Goal: Information Seeking & Learning: Learn about a topic

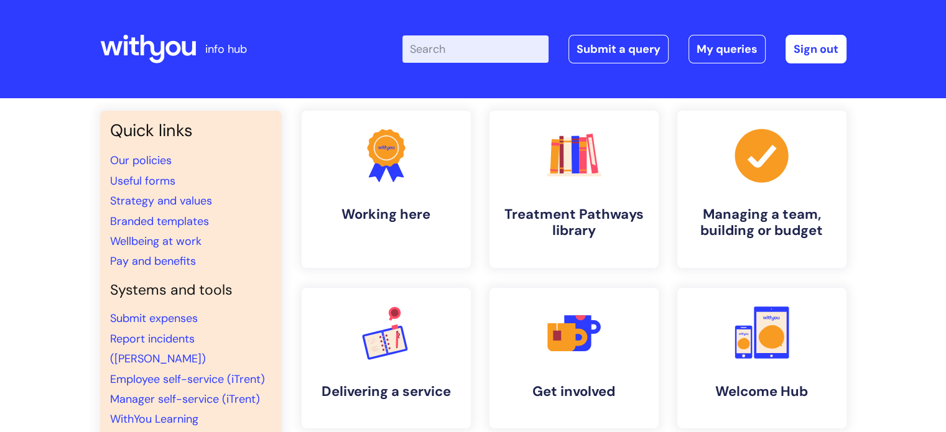
click at [488, 52] on input "Enter your search term here..." at bounding box center [475, 48] width 146 height 27
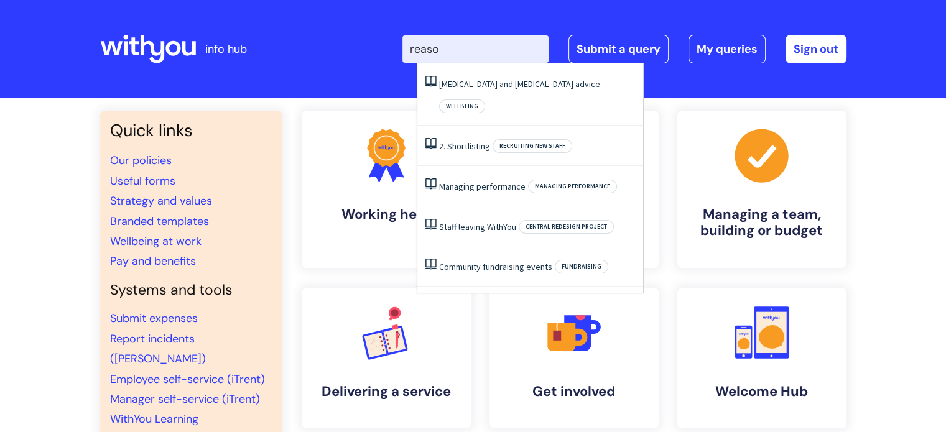
type input "reas"
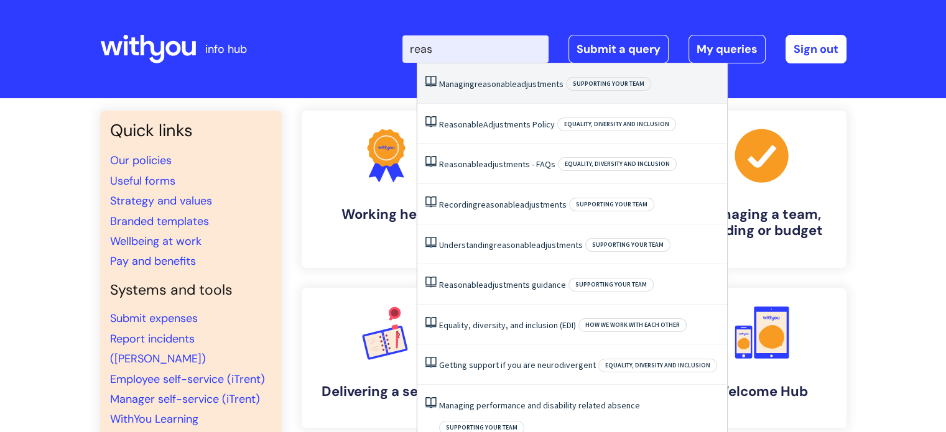
click at [483, 88] on span "reasonable" at bounding box center [495, 83] width 42 height 11
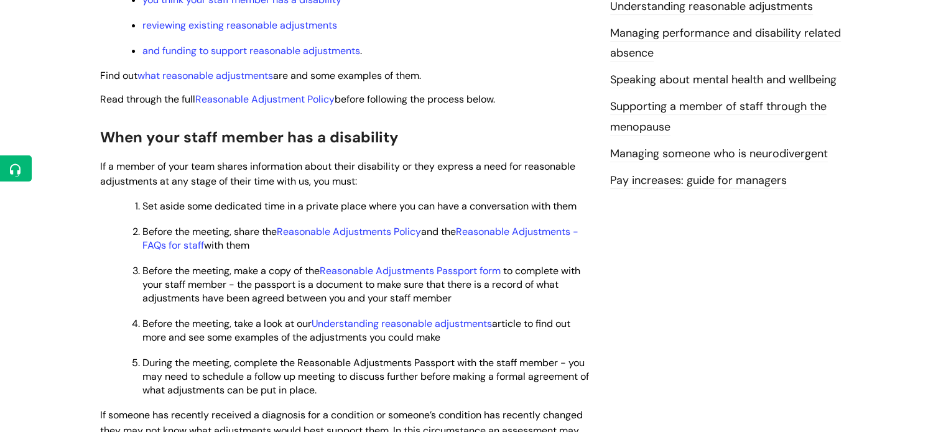
scroll to position [373, 0]
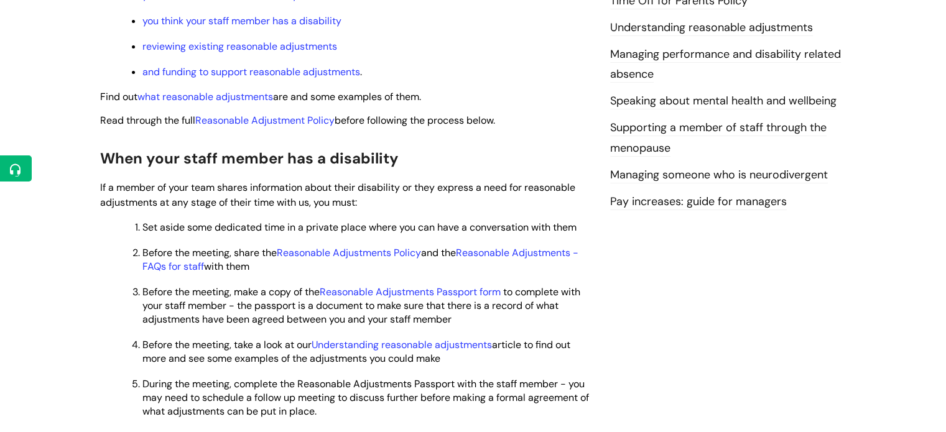
drag, startPoint x: 463, startPoint y: 256, endPoint x: 207, endPoint y: 271, distance: 256.0
click at [207, 271] on span "Before the meeting, share the Reasonable Adjustments Policy and the Reasonable …" at bounding box center [360, 259] width 436 height 27
copy span "Reasonable Adjustments - FAQs for staff"
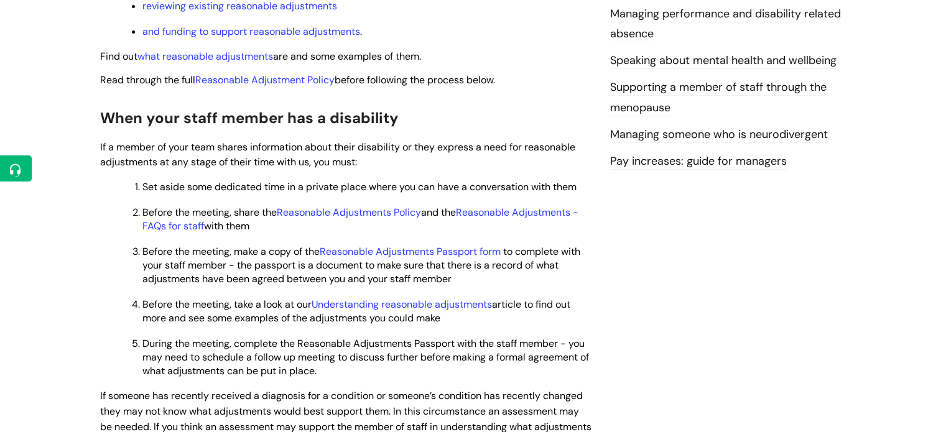
scroll to position [435, 0]
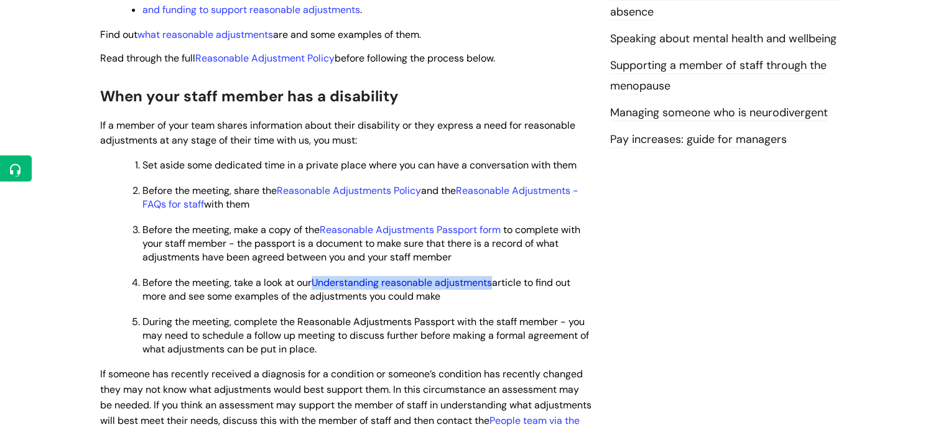
drag, startPoint x: 315, startPoint y: 285, endPoint x: 497, endPoint y: 288, distance: 182.2
click at [497, 288] on span "Before the meeting, take a look at our Understanding reasonable adjustments art…" at bounding box center [356, 289] width 428 height 27
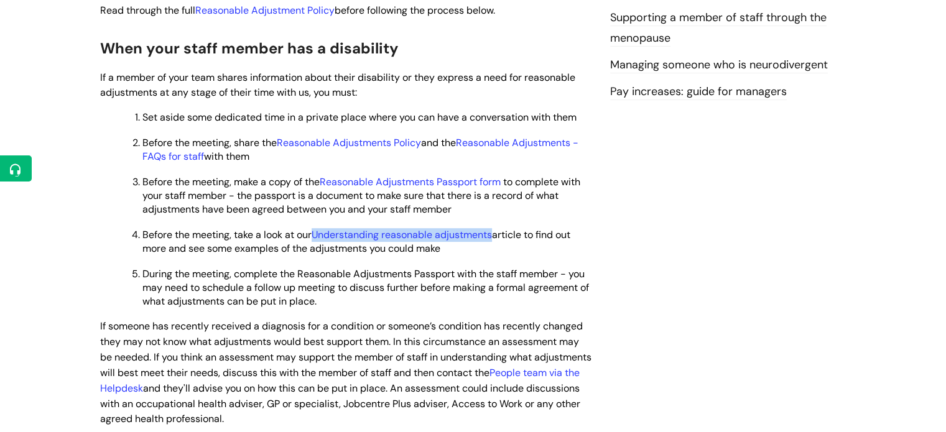
scroll to position [497, 0]
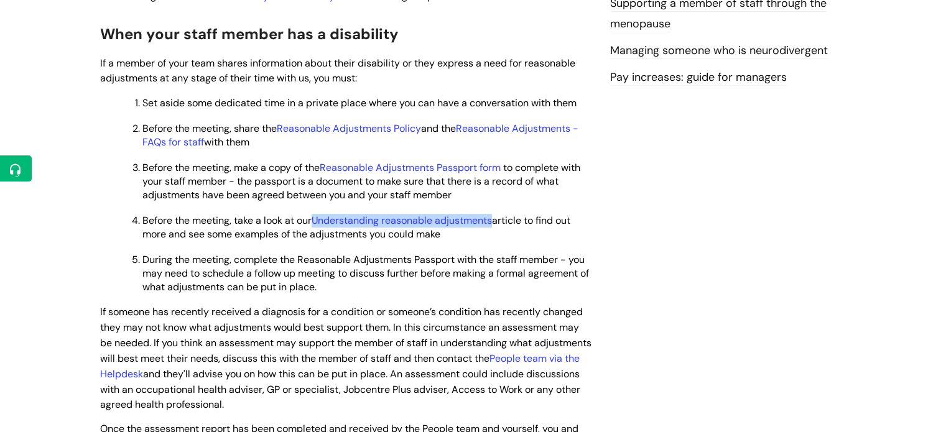
copy span "Understanding reasonable adjustments"
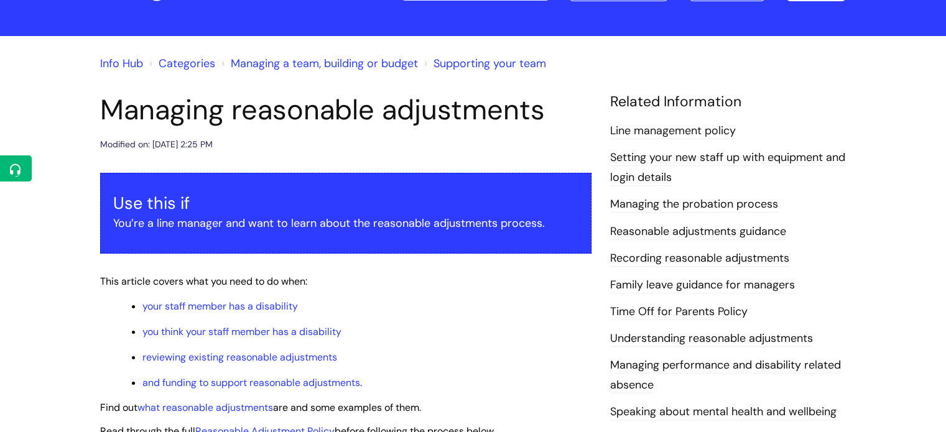
scroll to position [62, 0]
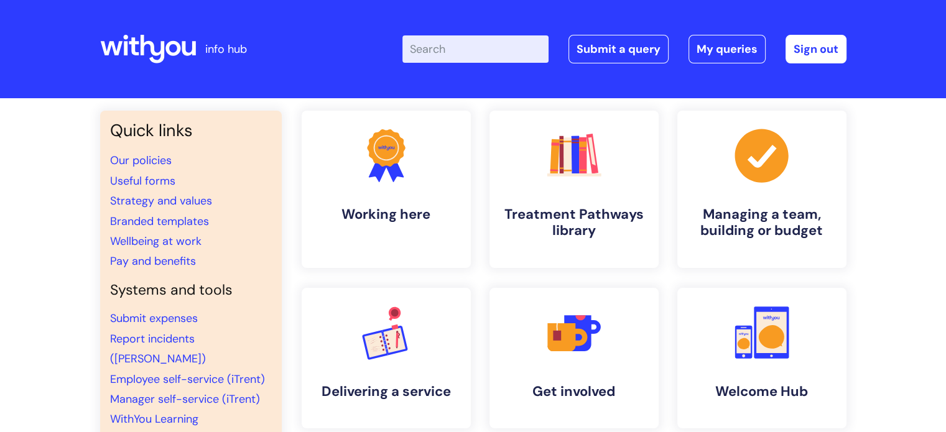
click at [470, 57] on input "Enter your search term here..." at bounding box center [475, 48] width 146 height 27
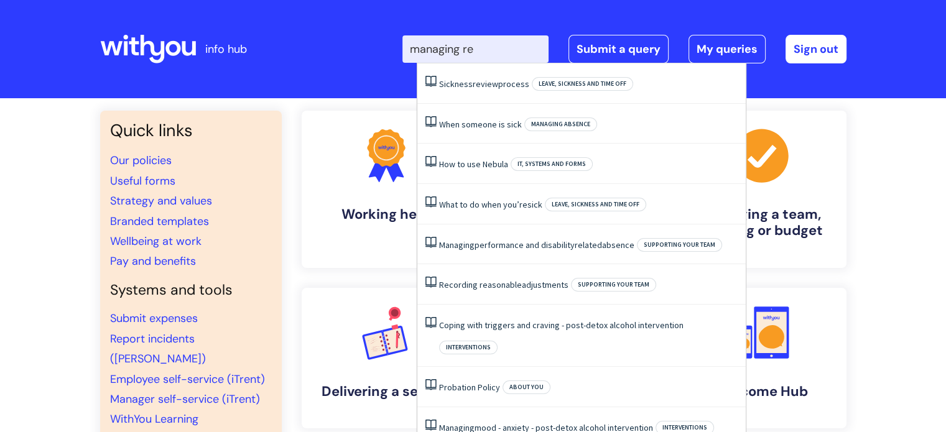
type input "managing rea"
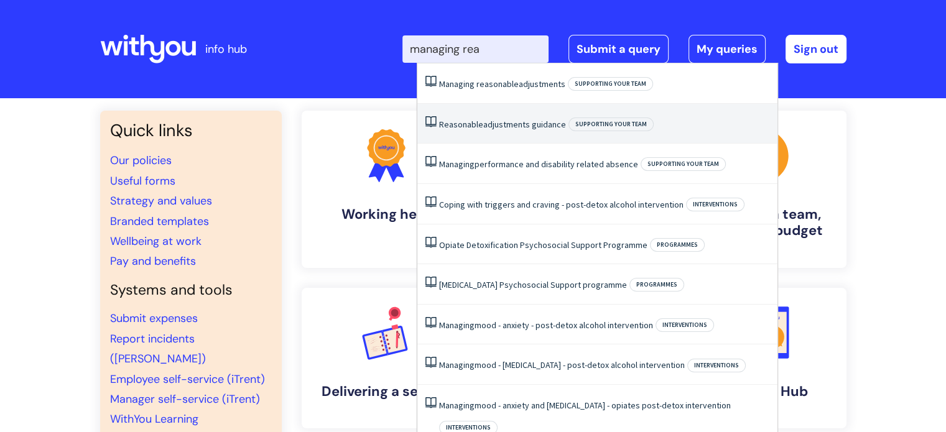
click at [495, 126] on link "Reasonable adjustments guidance" at bounding box center [502, 124] width 127 height 11
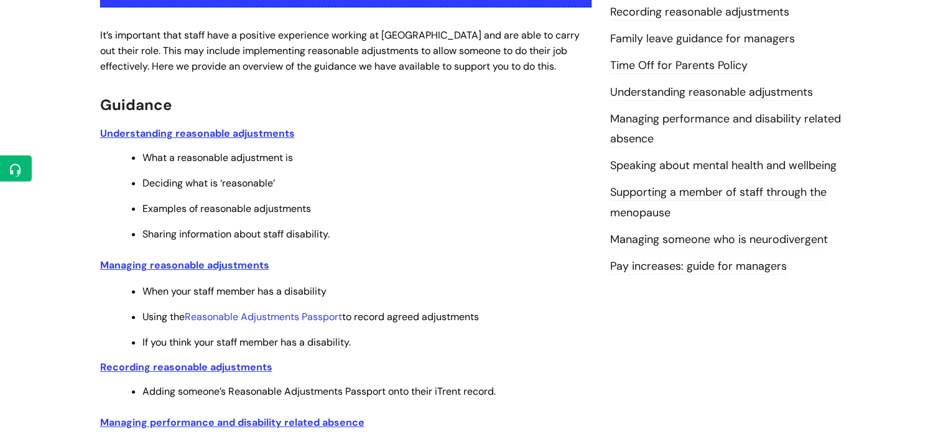
scroll to position [311, 0]
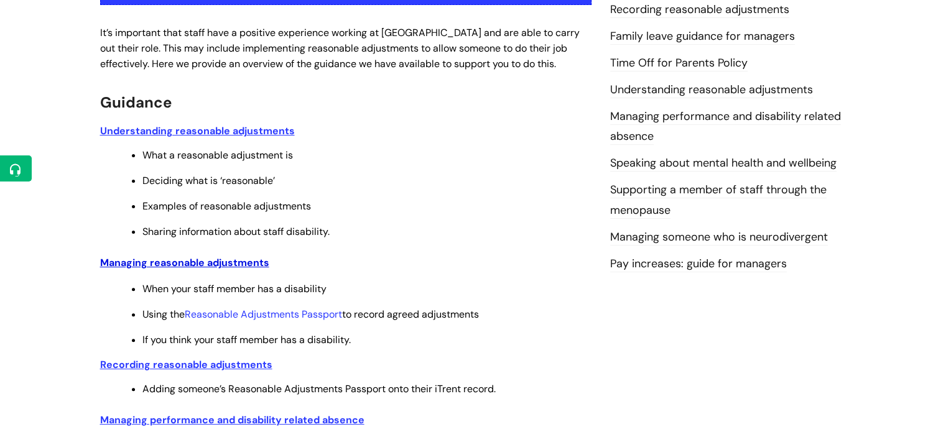
click at [175, 266] on u "Managing reasonable adjustments" at bounding box center [184, 262] width 169 height 13
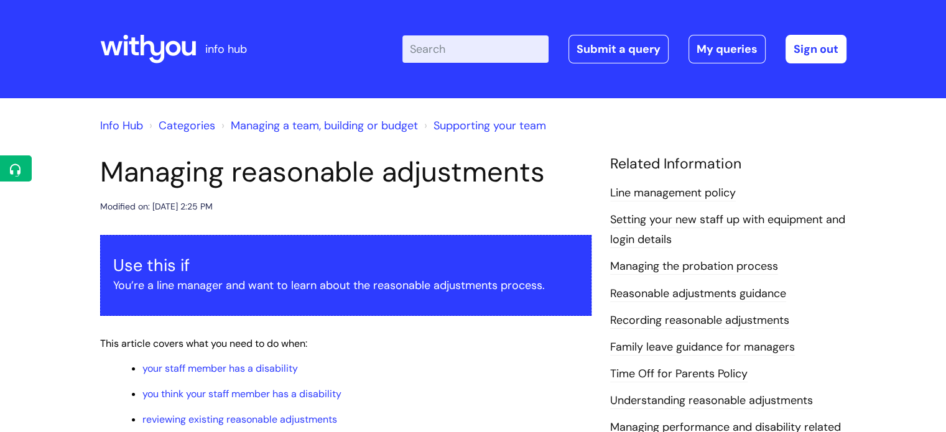
click at [451, 52] on input "Enter your search term here..." at bounding box center [475, 48] width 146 height 27
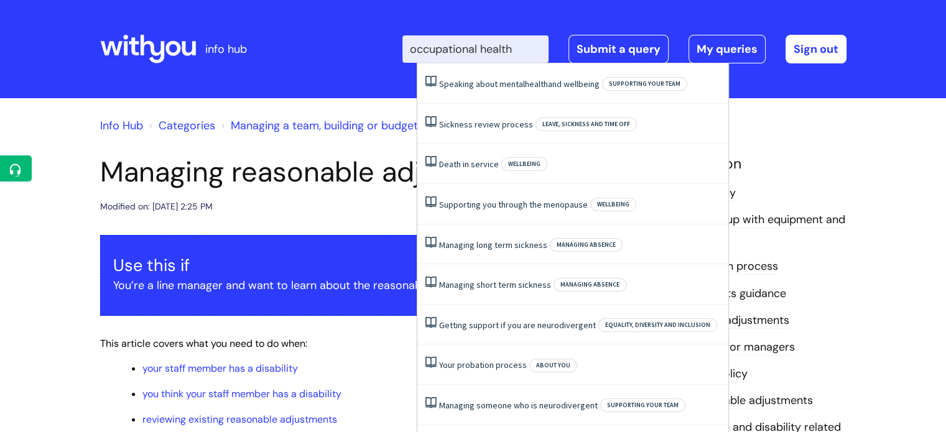
type input "occupational health"
click button "Search" at bounding box center [0, 0] width 0 height 0
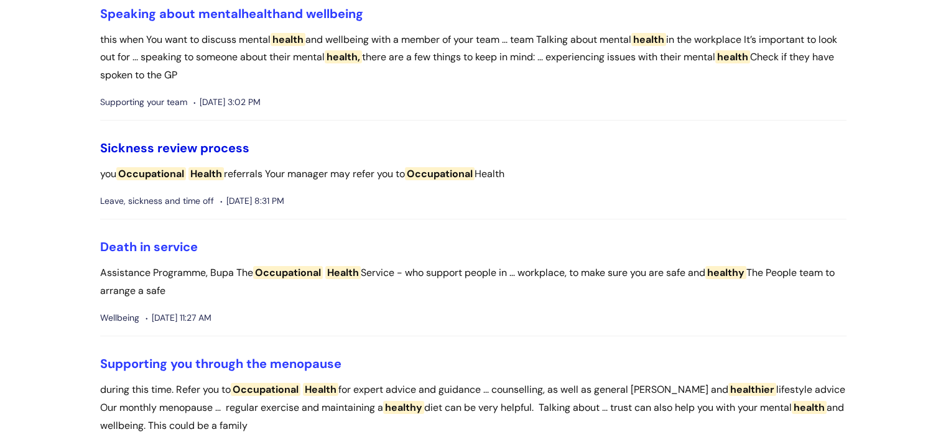
scroll to position [124, 0]
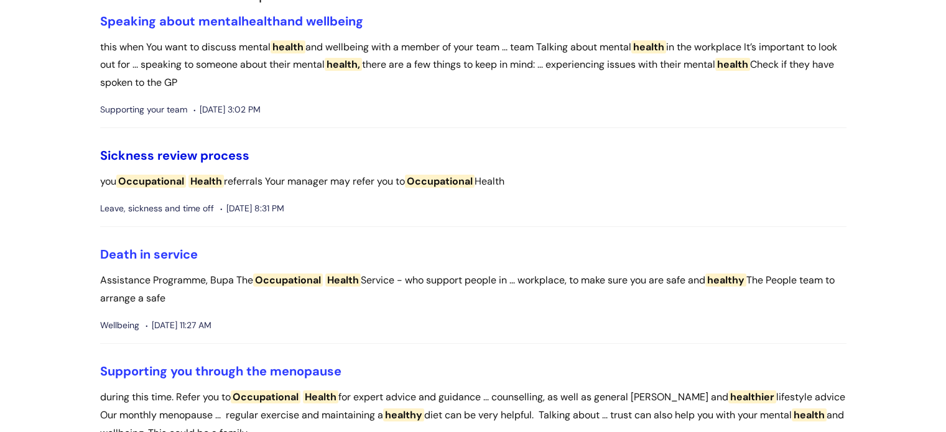
click at [233, 154] on link "Sickness review process" at bounding box center [174, 155] width 149 height 16
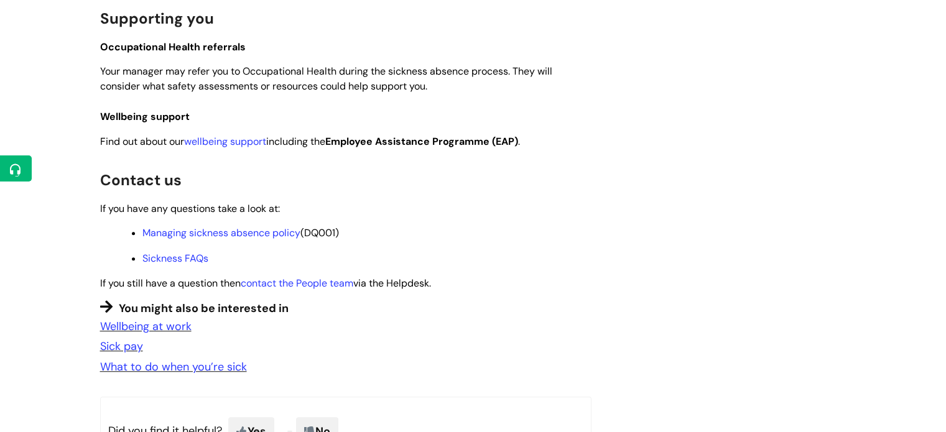
scroll to position [871, 0]
